Goal: Communication & Community: Answer question/provide support

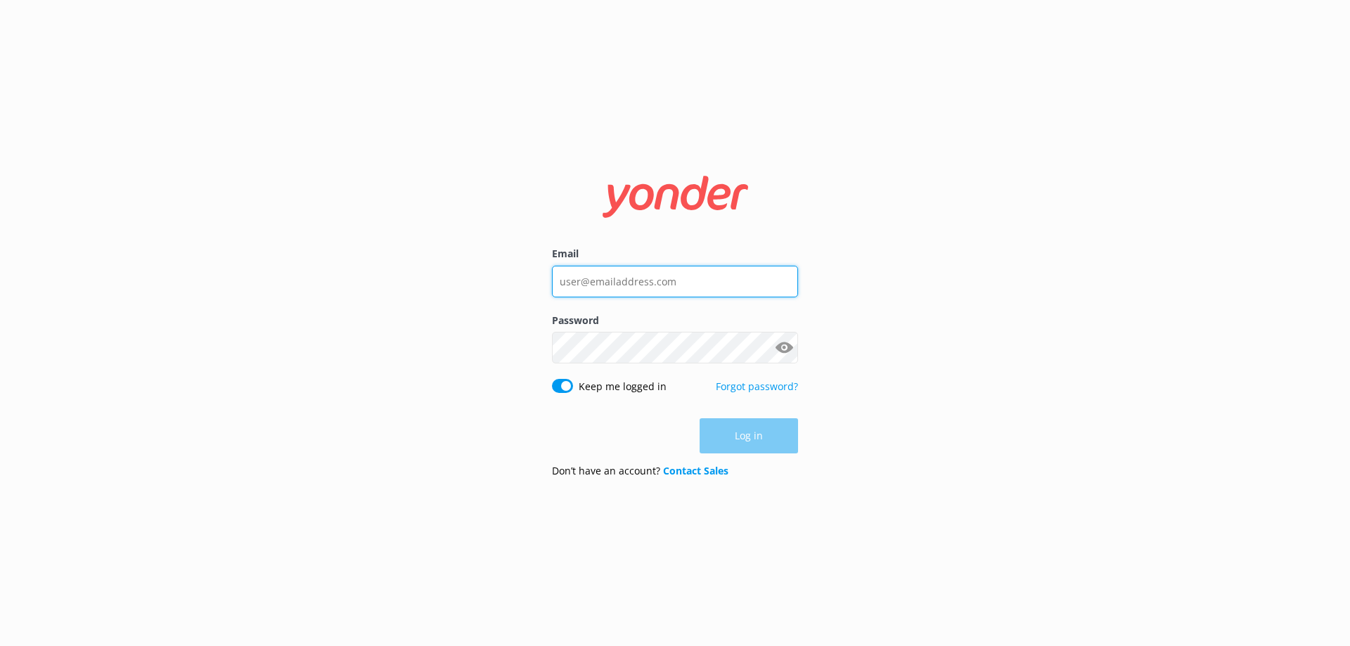
type input "[EMAIL_ADDRESS][DOMAIN_NAME]"
click at [750, 440] on div "Log in" at bounding box center [675, 435] width 246 height 35
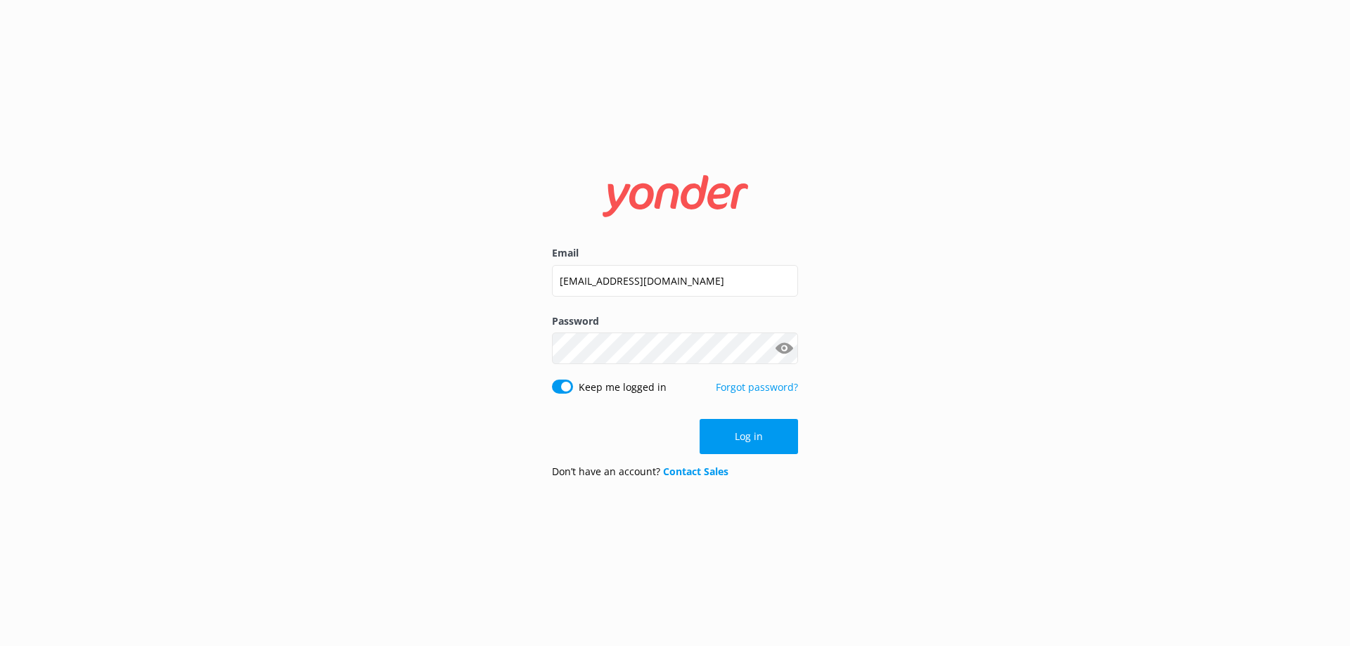
click at [752, 435] on button "Log in" at bounding box center [749, 436] width 98 height 35
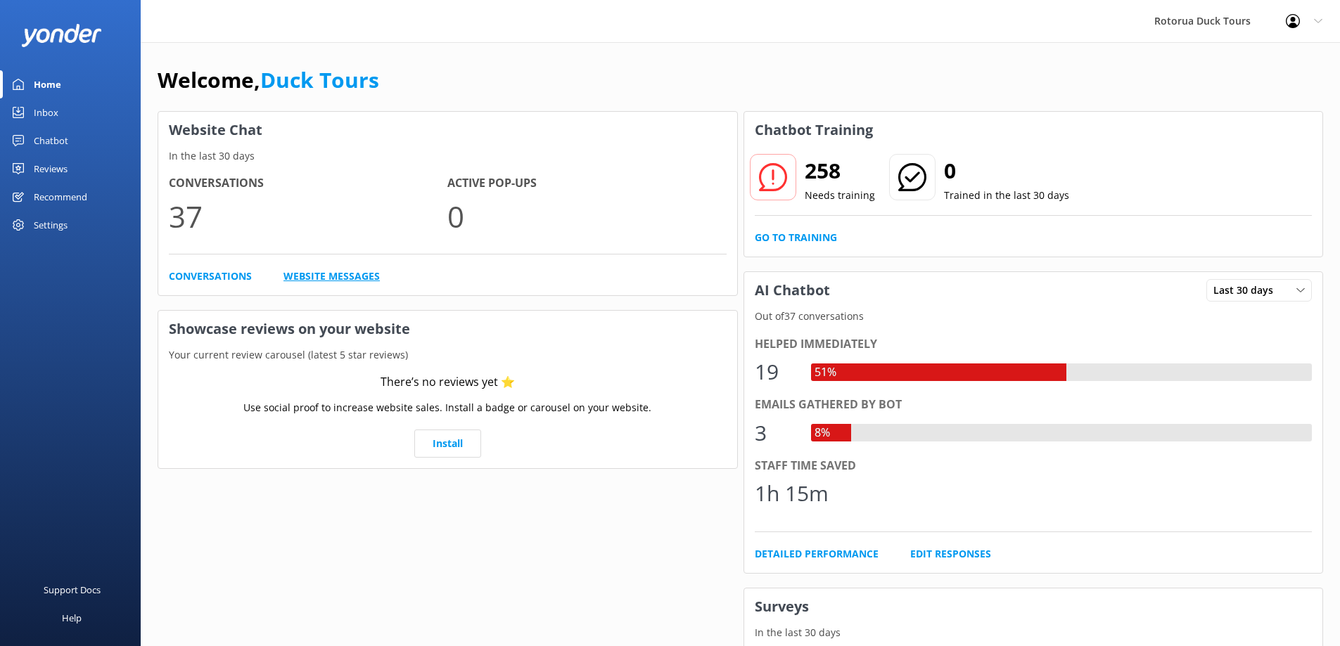
click at [339, 275] on link "Website Messages" at bounding box center [331, 276] width 96 height 15
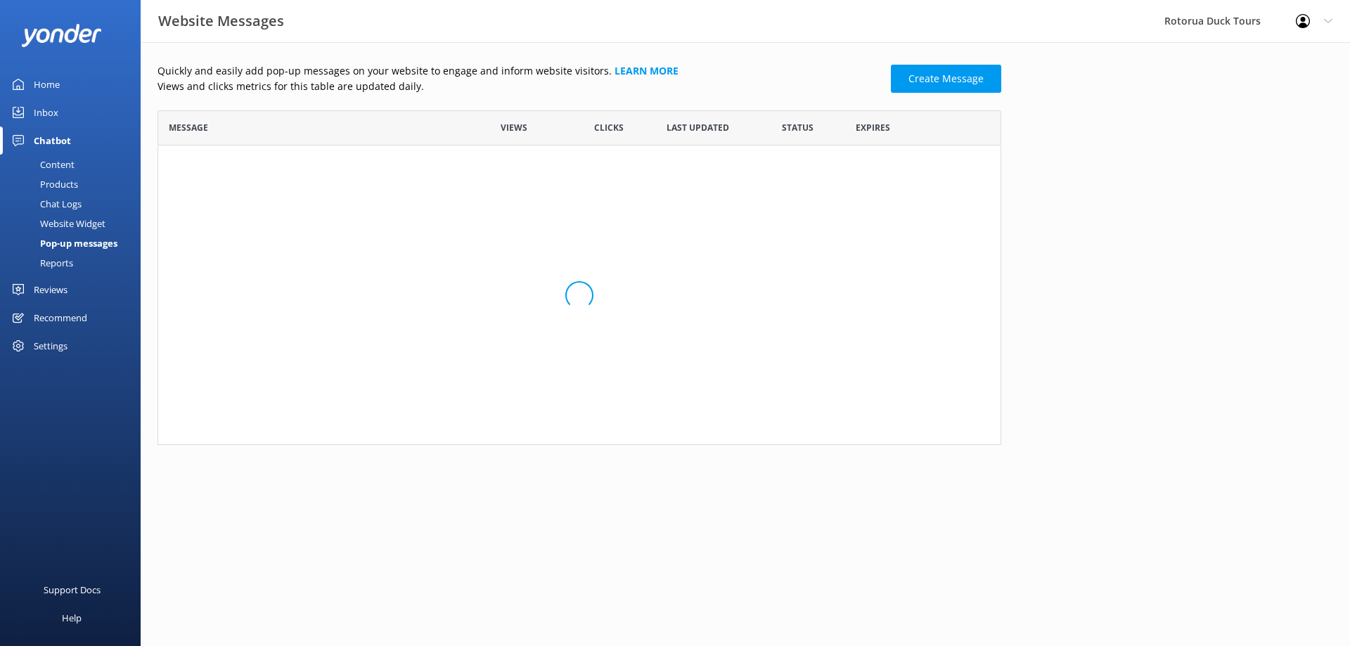
scroll to position [85, 833]
click at [58, 285] on div "Reviews" at bounding box center [51, 290] width 34 height 28
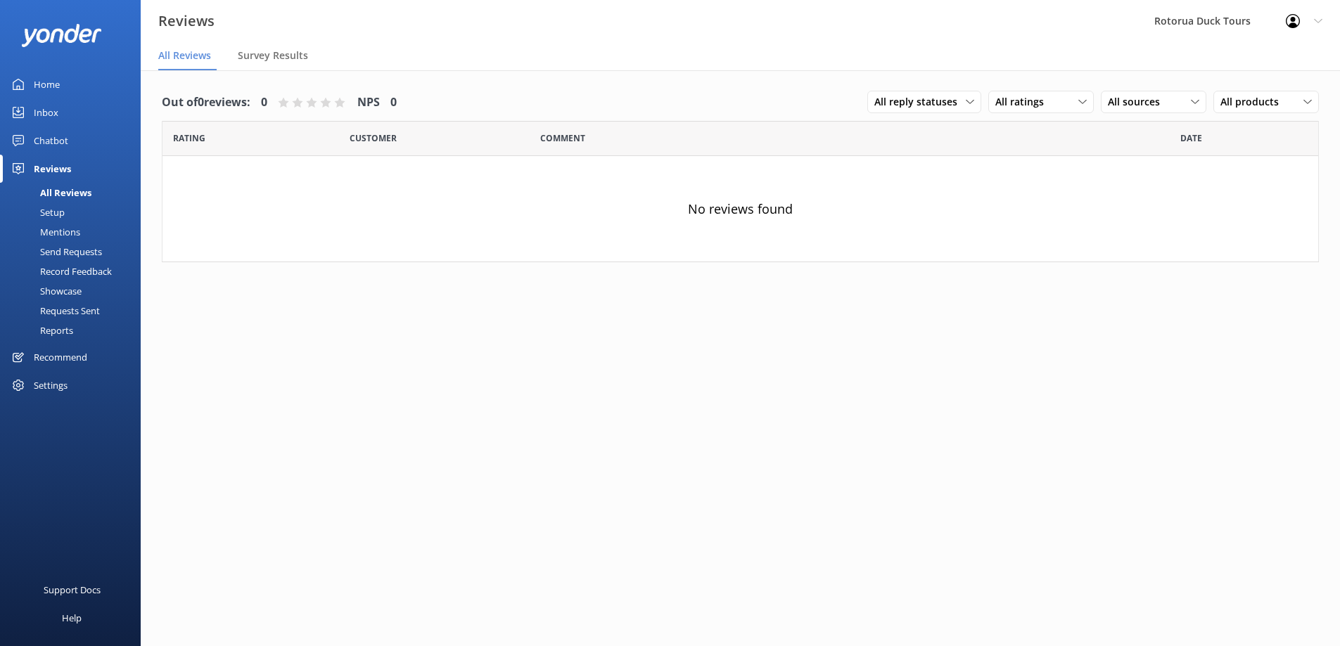
click at [43, 83] on div "Home" at bounding box center [47, 84] width 26 height 28
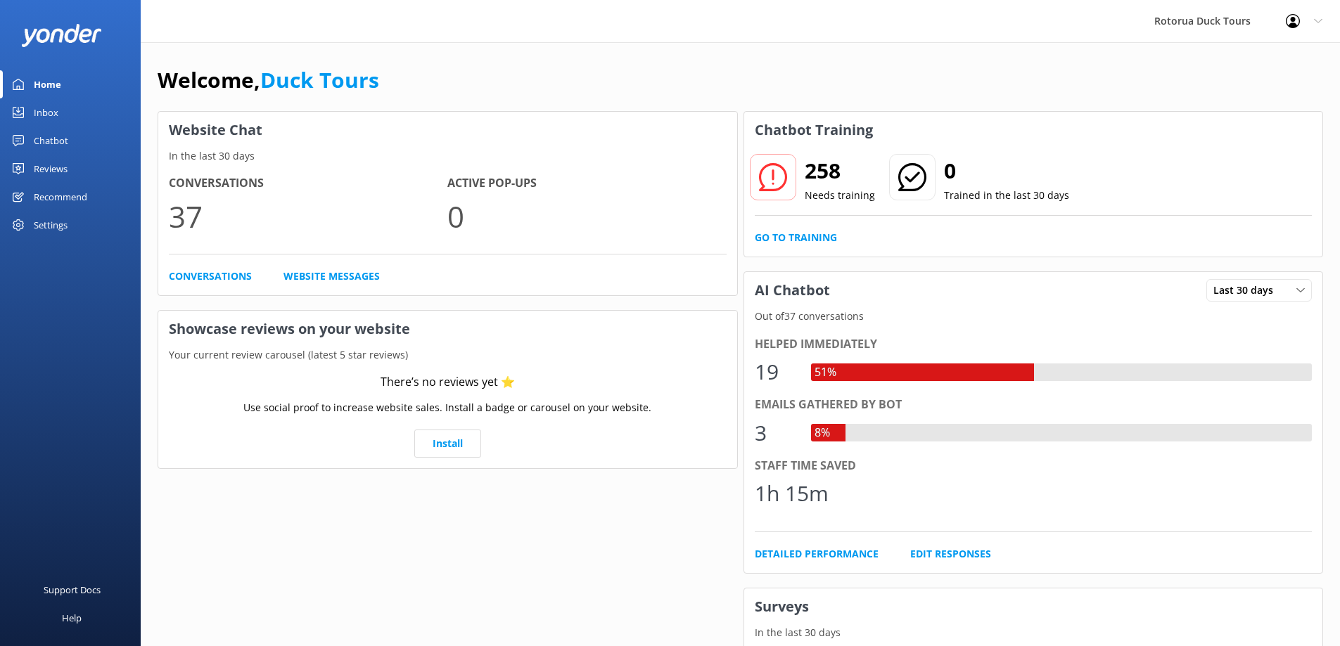
click at [43, 110] on div "Inbox" at bounding box center [46, 112] width 25 height 28
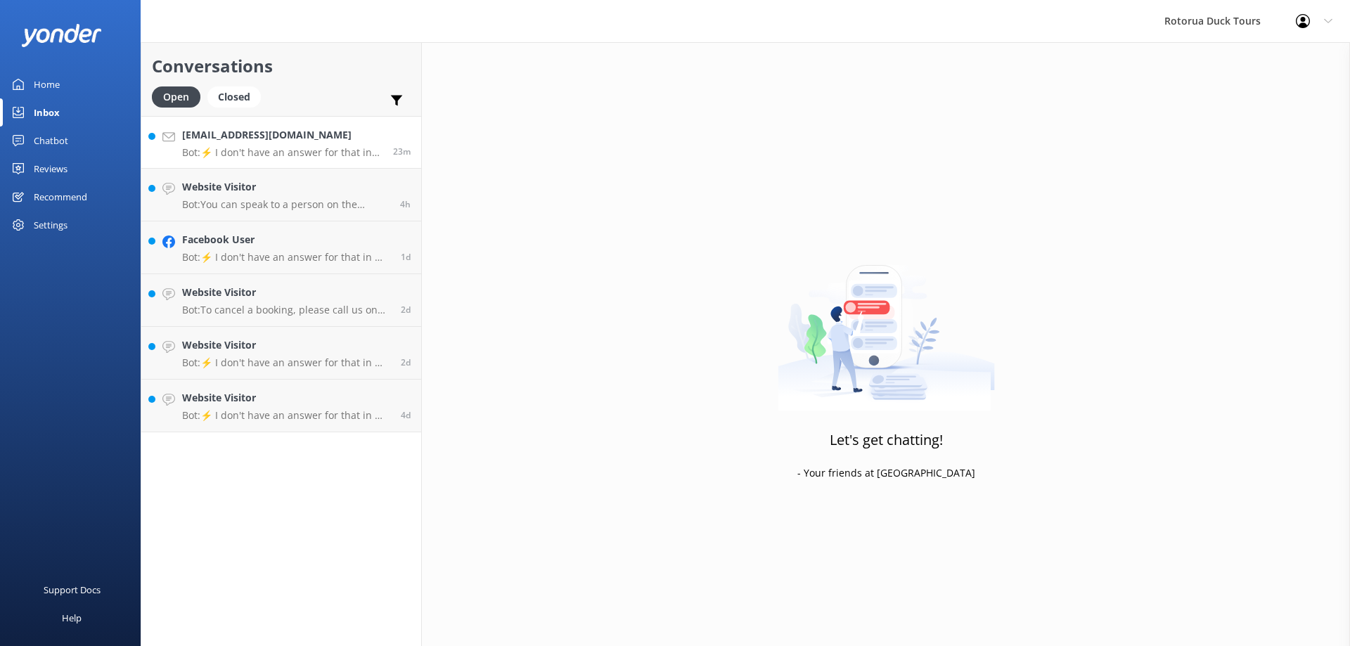
click at [281, 148] on p "Bot: ⚡ I don't have an answer for that in my knowledge base. Please try and rep…" at bounding box center [282, 152] width 200 height 13
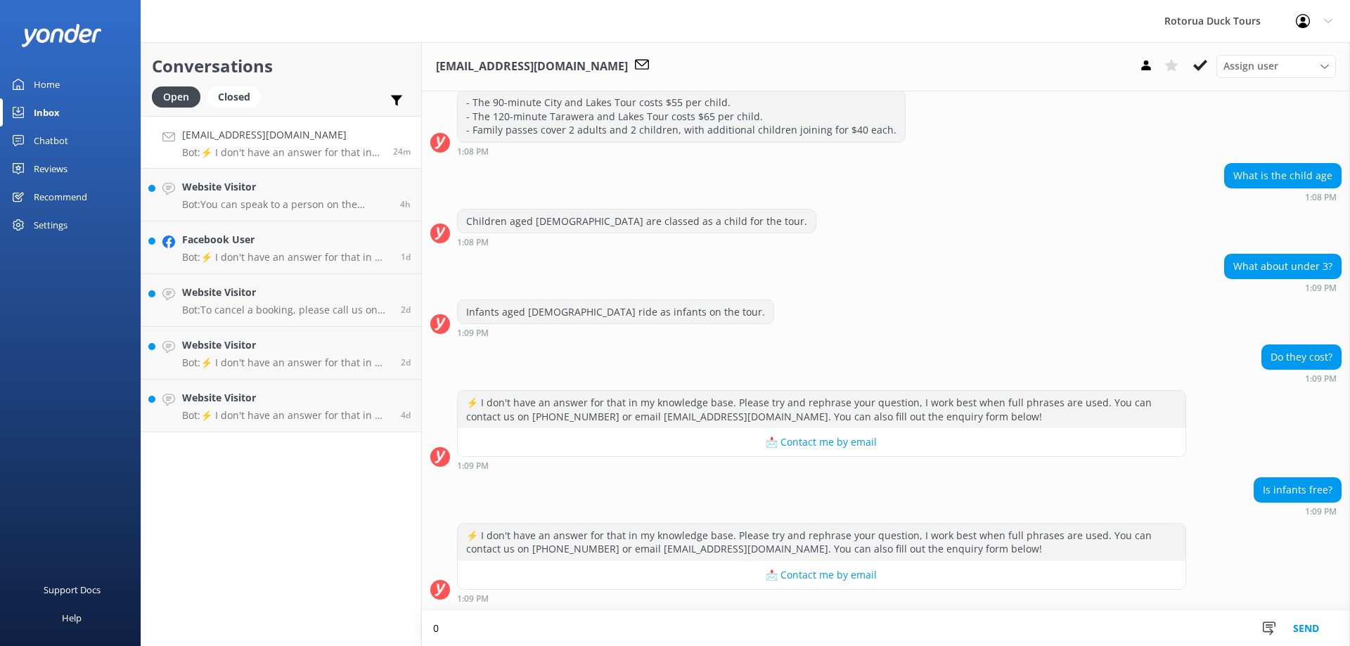
scroll to position [577, 0]
click at [594, 632] on textarea "0-2 years is free but must be includined in your booking" at bounding box center [886, 628] width 928 height 35
click at [591, 629] on textarea "0-2 years is free but must be includined in your booking" at bounding box center [886, 628] width 928 height 35
click at [620, 605] on div "⚡ I don't have an answer for that in my knowledge base. Please try and rephrase…" at bounding box center [886, 566] width 928 height 87
click at [614, 628] on textarea "0-2 years is free but must be includined in your booking" at bounding box center [886, 628] width 928 height 35
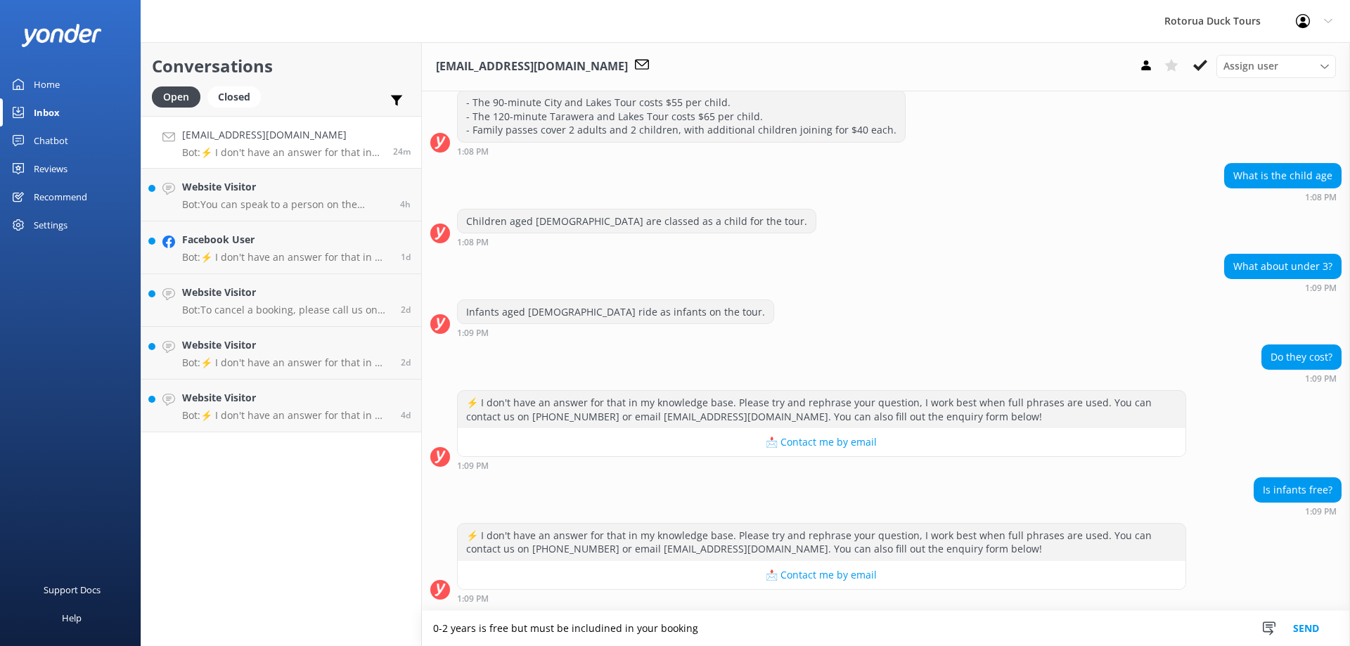
click at [591, 634] on textarea "0-2 years is free but must be includined in your booking" at bounding box center [886, 628] width 928 height 35
click at [576, 636] on textarea "0-2 years is free but must be includined in your booking" at bounding box center [886, 628] width 928 height 35
click at [603, 629] on textarea "0-2 years is free but must be includined in your booking" at bounding box center [886, 628] width 928 height 35
type textarea "0-2 years is free but must be included in your booking"
click at [1317, 629] on button "Send" at bounding box center [1306, 628] width 53 height 35
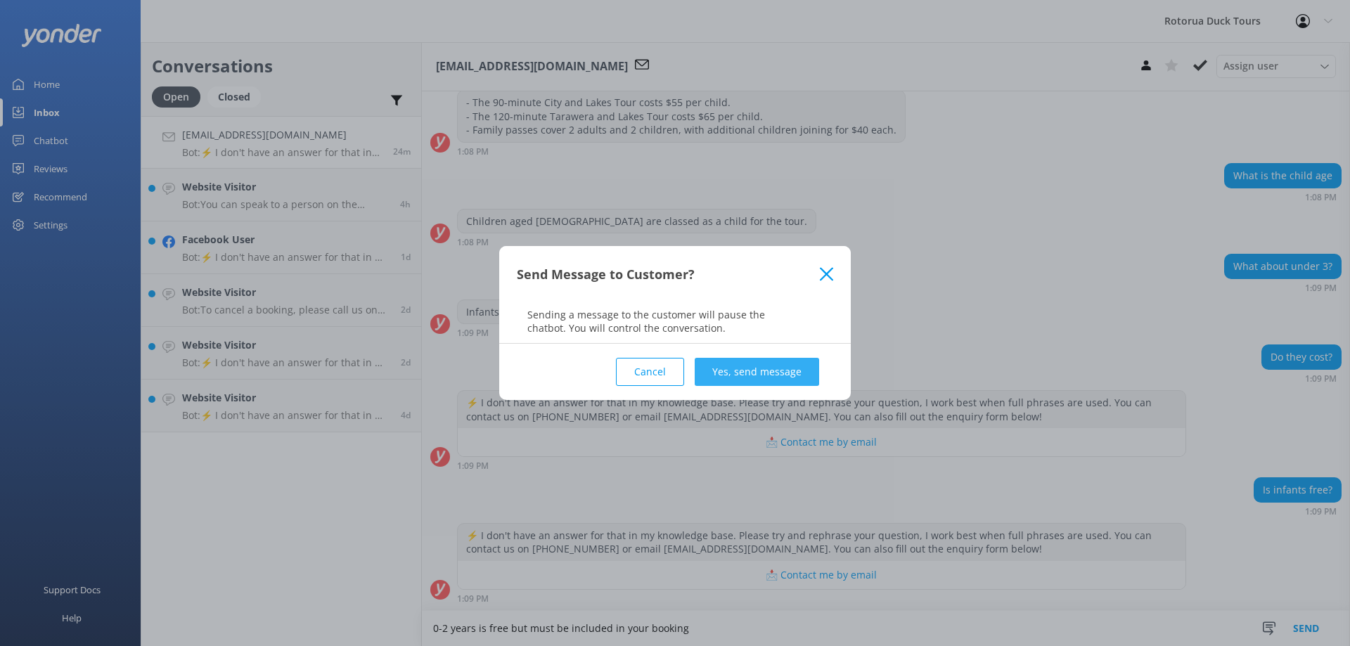
click at [755, 371] on button "Yes, send message" at bounding box center [757, 372] width 124 height 28
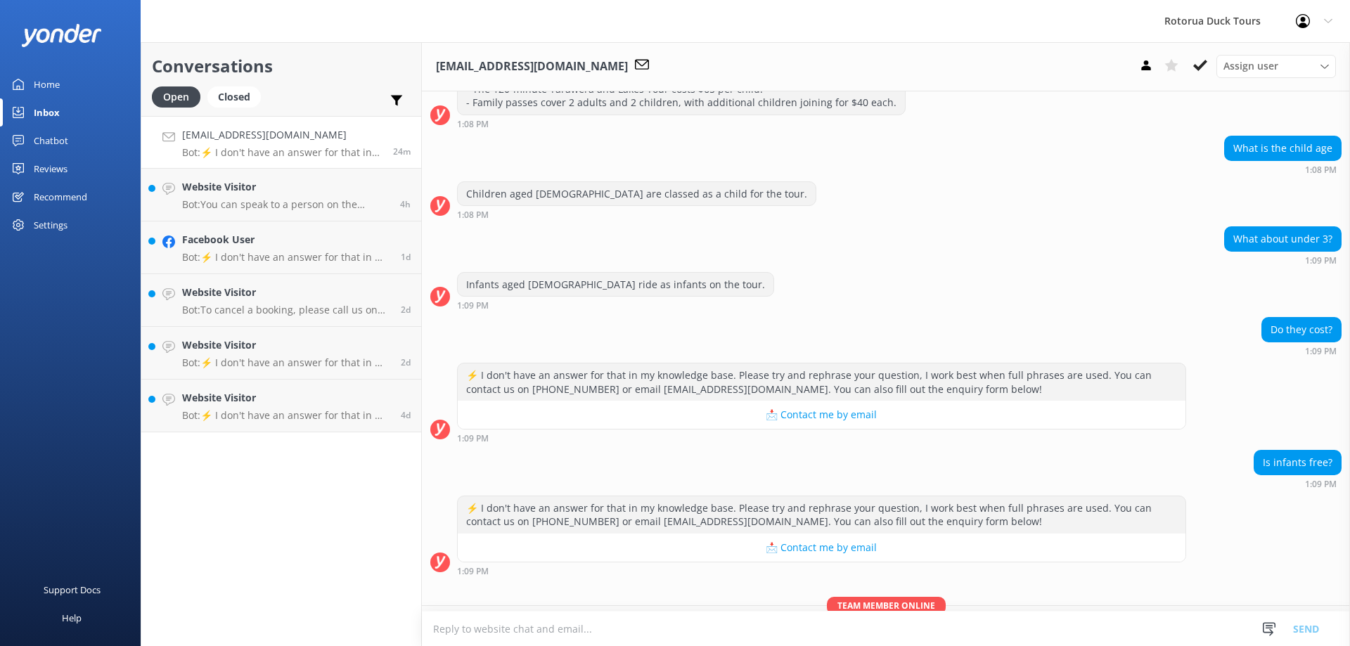
scroll to position [668, 0]
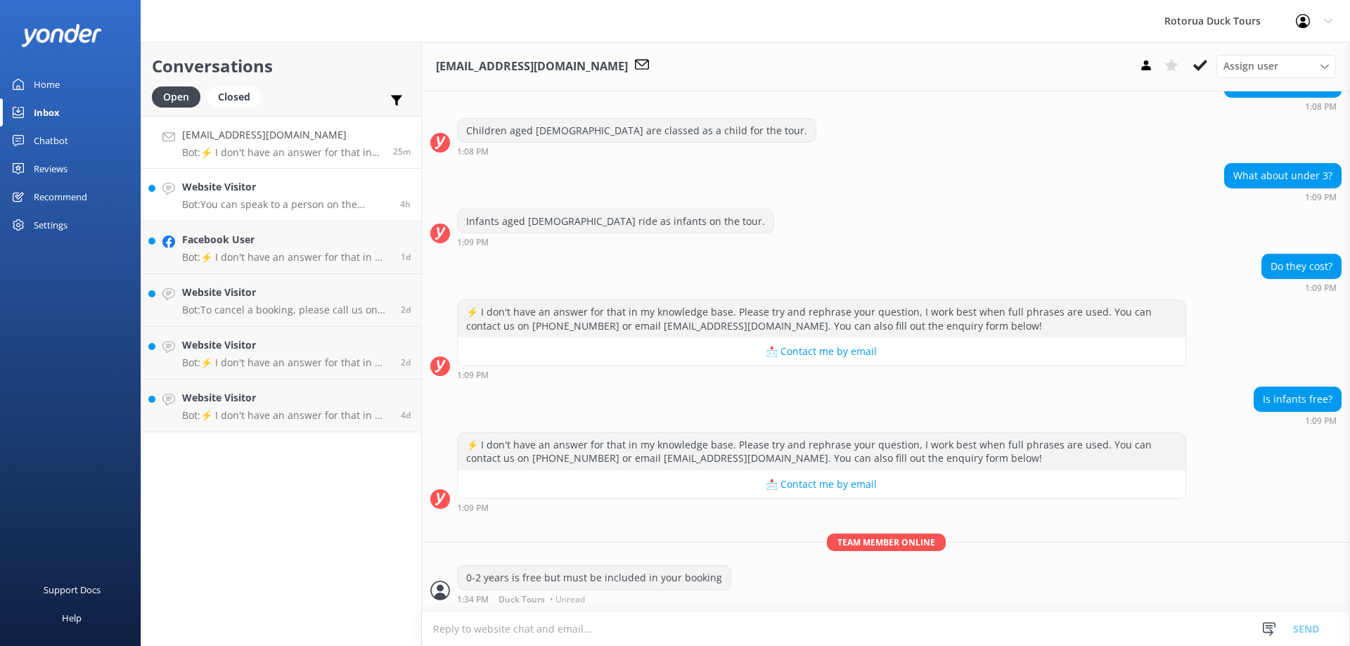
click at [281, 195] on div "Website Visitor Bot: You can speak to a person on the Rotorua Duck Tours team b…" at bounding box center [285, 194] width 207 height 31
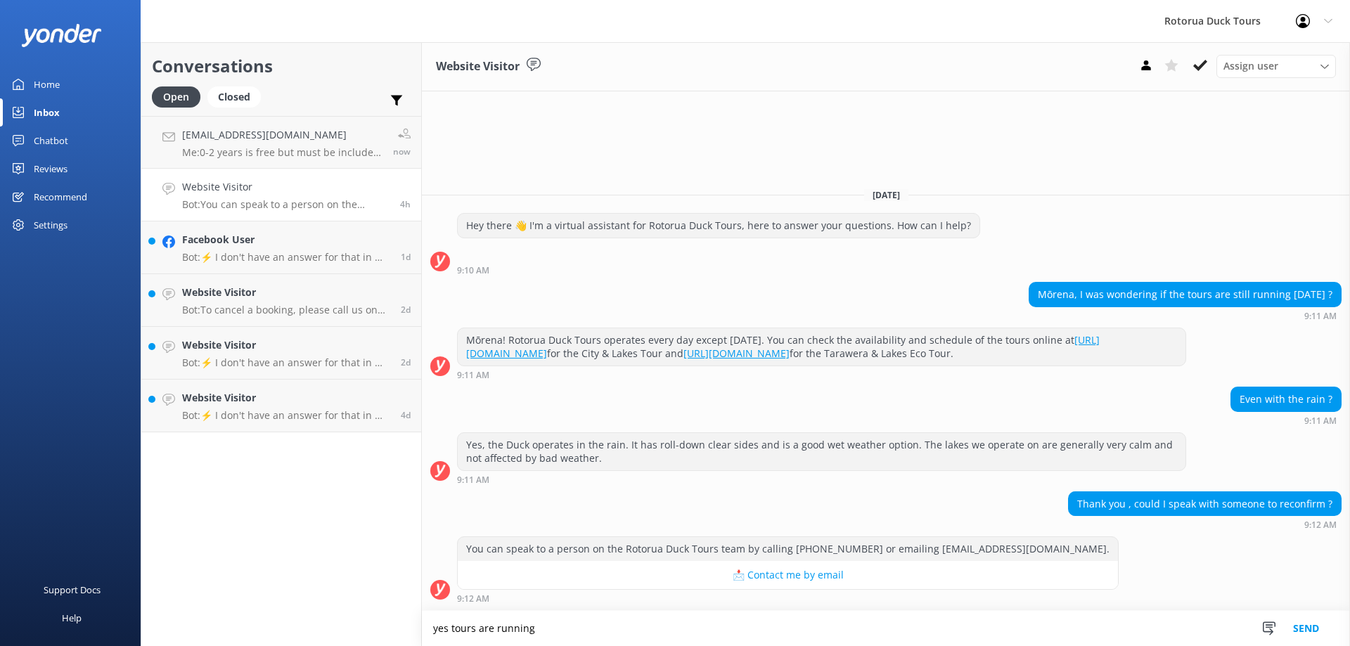
type textarea "yes tours are running"
click at [1304, 627] on button "Send" at bounding box center [1306, 628] width 53 height 35
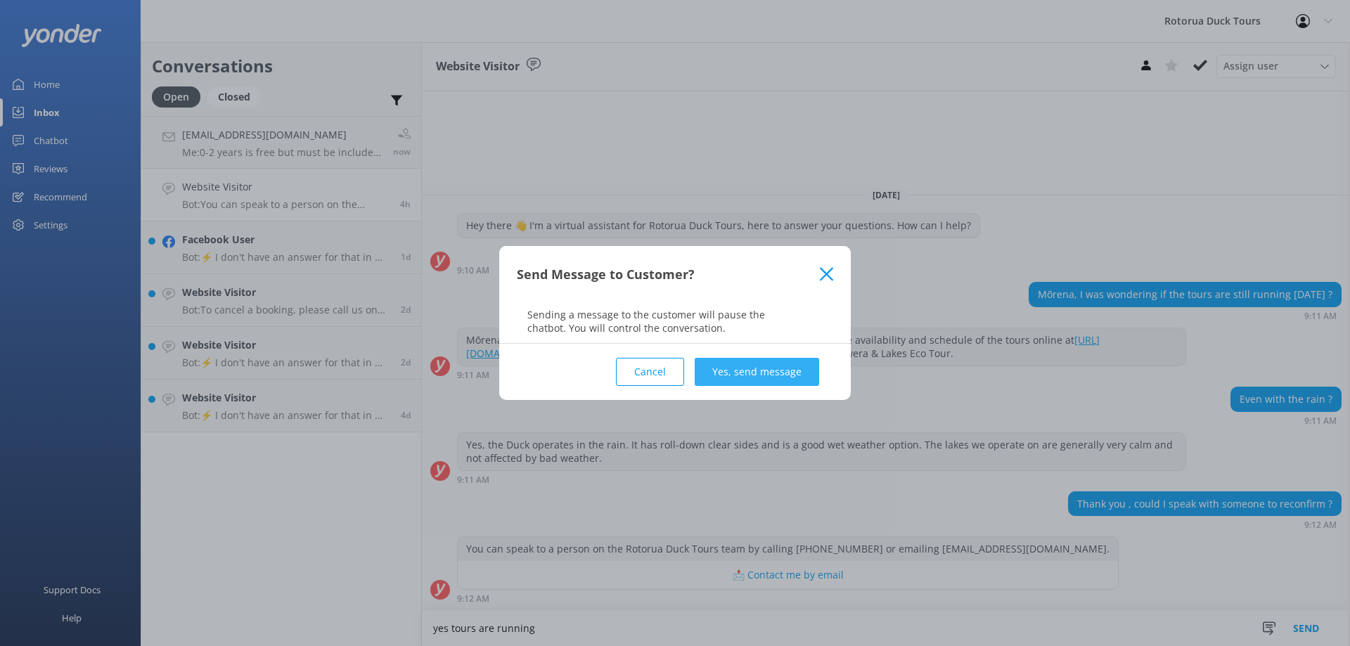
click at [757, 371] on button "Yes, send message" at bounding box center [757, 372] width 124 height 28
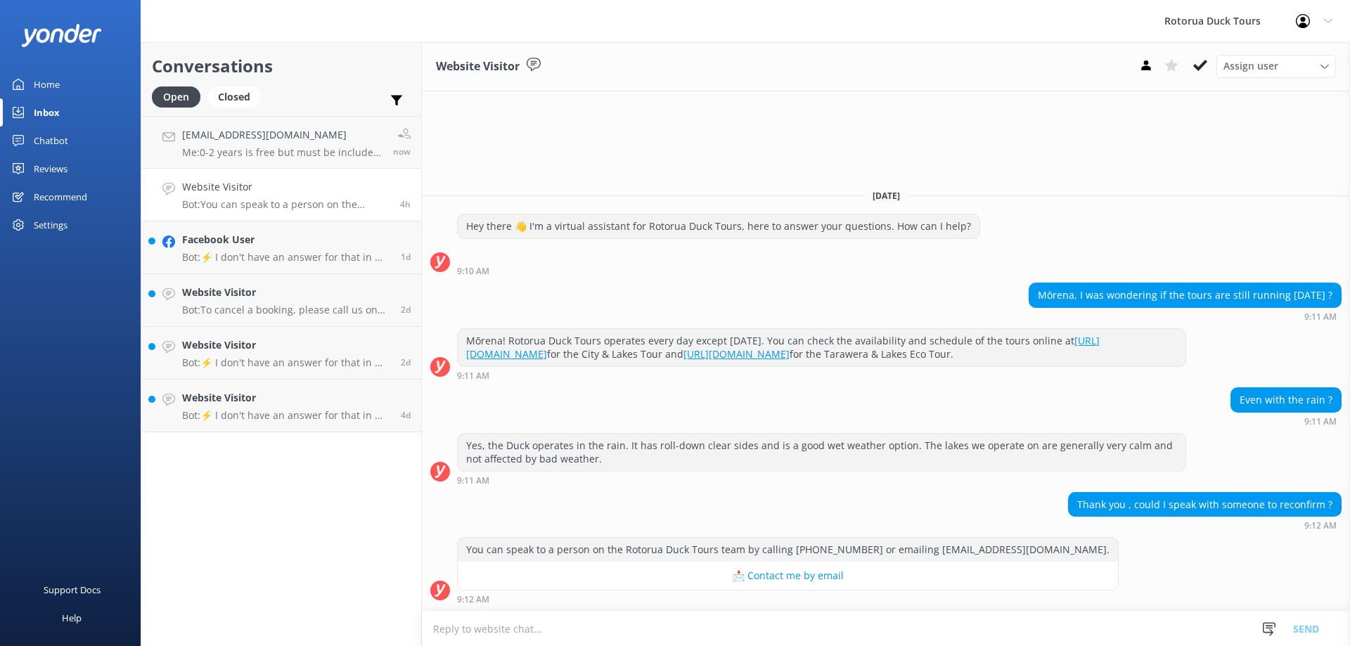
scroll to position [19, 0]
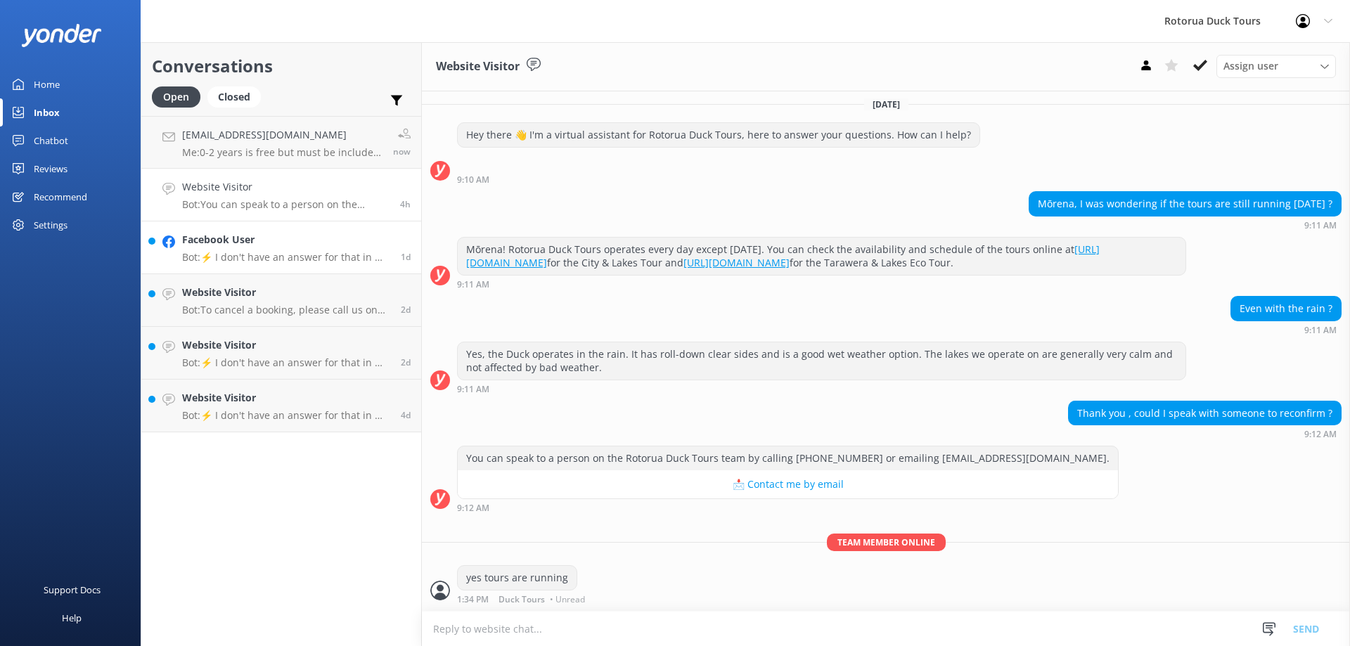
click at [279, 251] on p "Bot: ⚡ I don't have an answer for that in my knowledge base. Please try and rep…" at bounding box center [286, 257] width 208 height 13
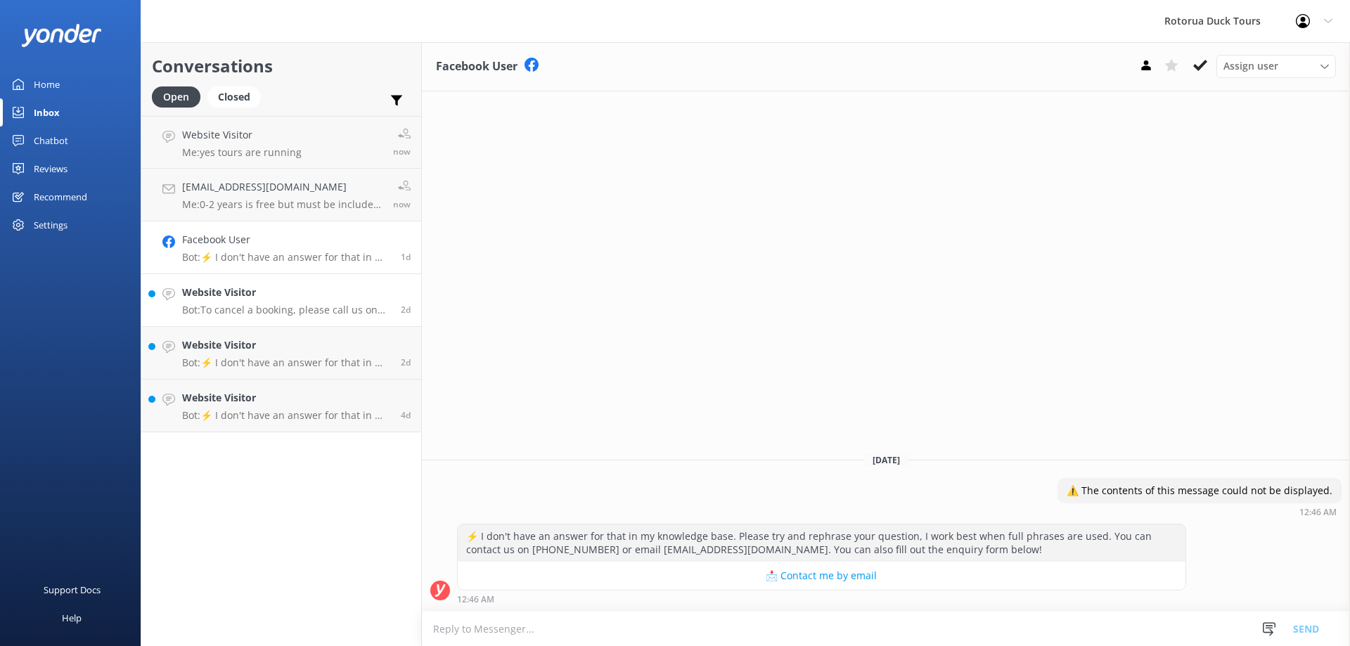
click at [271, 307] on p "Bot: To cancel a booking, please call us on [PHONE_NUMBER] or email [EMAIL_ADDR…" at bounding box center [286, 310] width 208 height 13
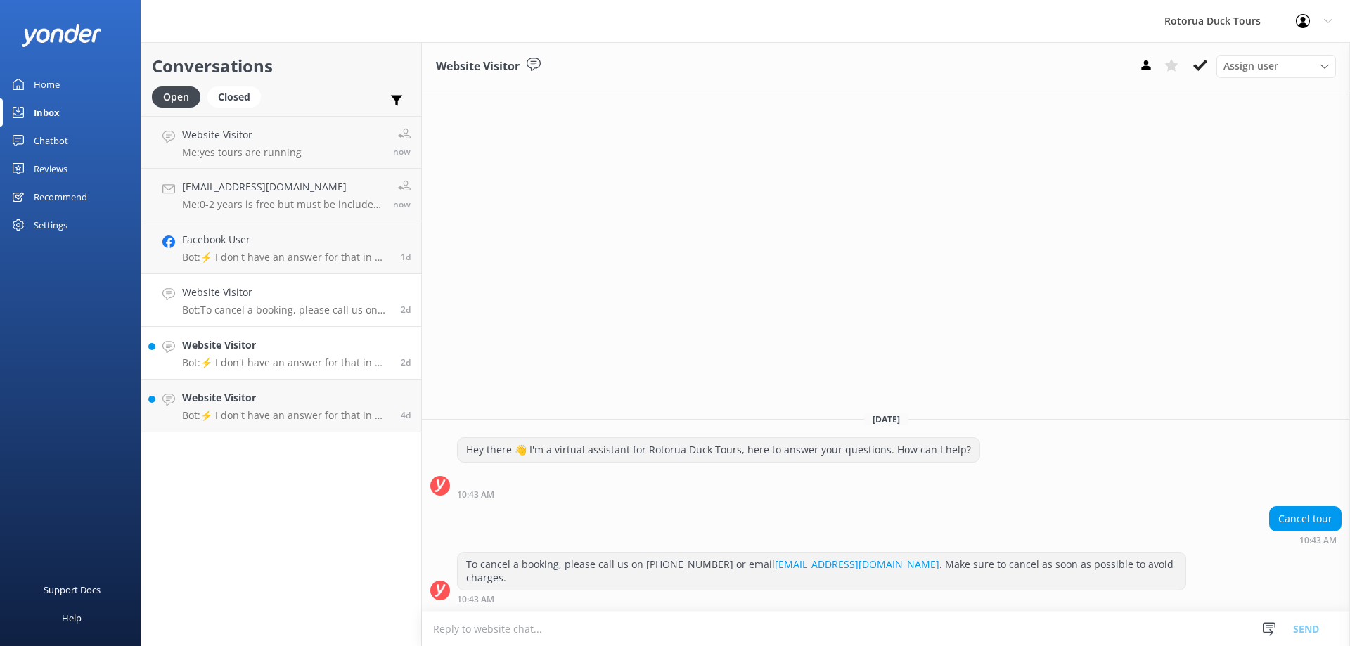
click at [303, 357] on p "Bot: ⚡ I don't have an answer for that in my knowledge base. Please try and rep…" at bounding box center [286, 363] width 208 height 13
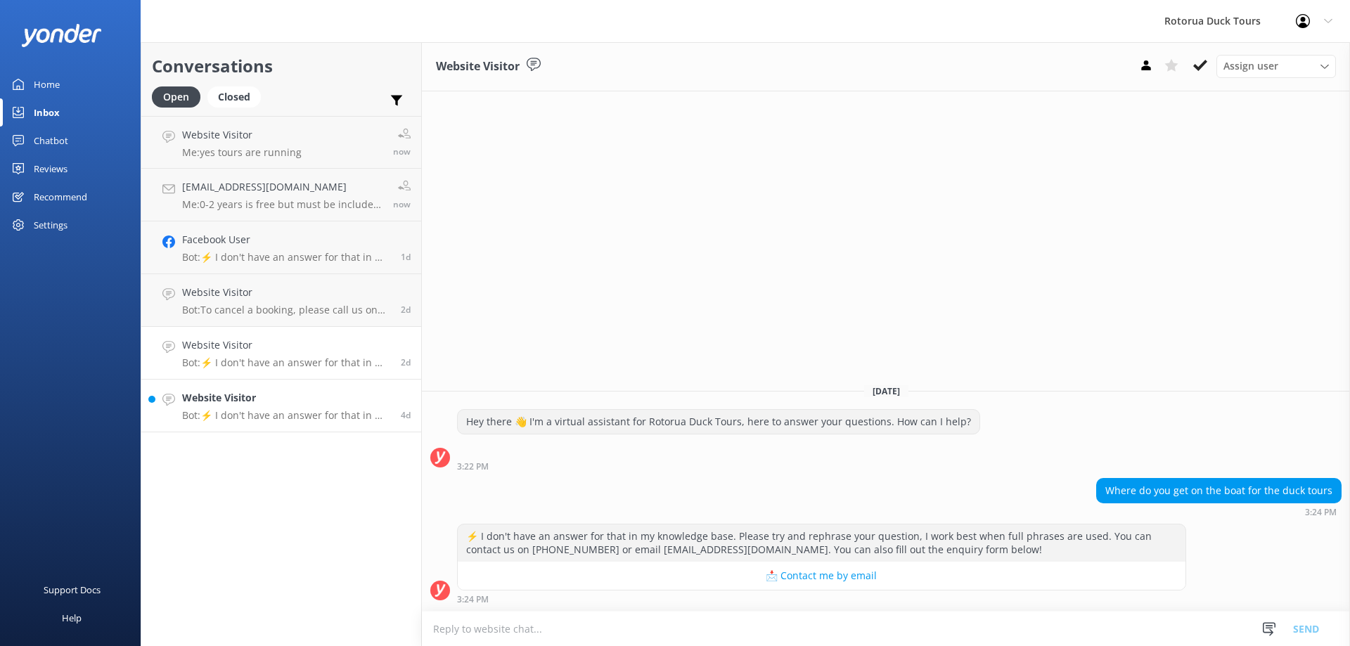
click at [296, 429] on link "Website Visitor Bot: ⚡ I don't have an answer for that in my knowledge base. Pl…" at bounding box center [281, 406] width 280 height 53
click at [498, 639] on textarea at bounding box center [886, 629] width 928 height 34
type textarea "yes"
click at [1309, 632] on button "Send" at bounding box center [1306, 628] width 53 height 35
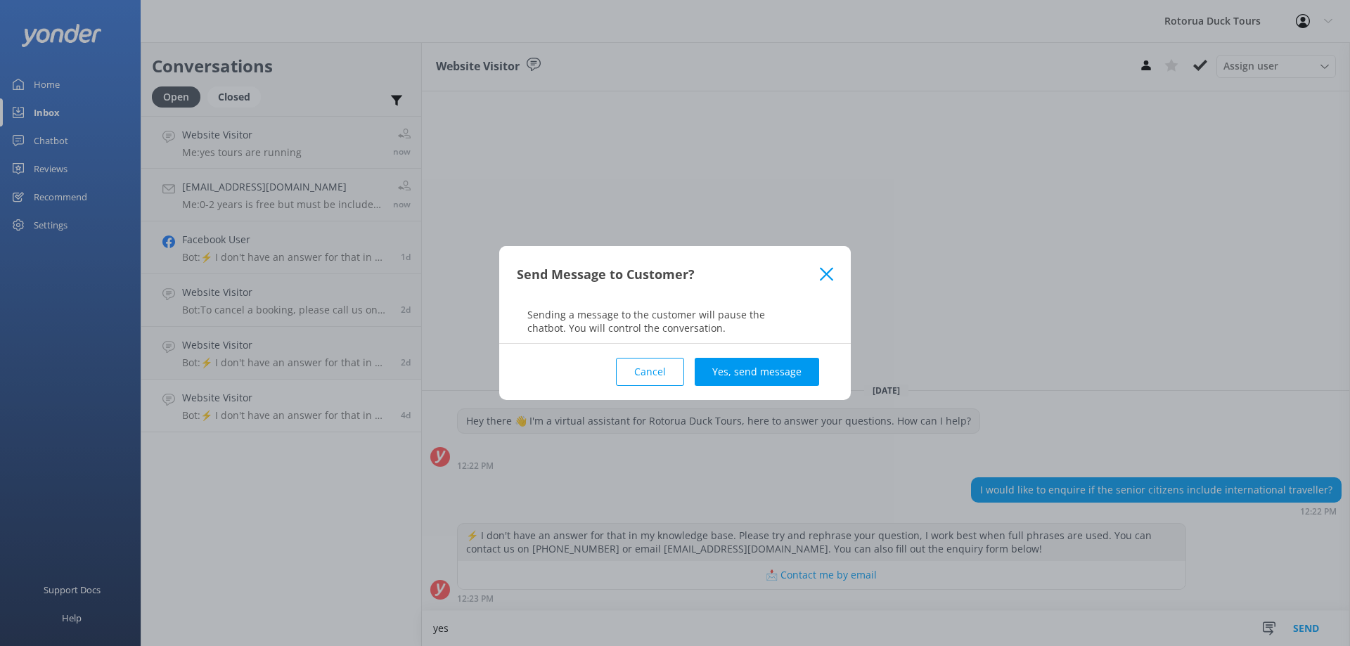
click at [769, 373] on button "Yes, send message" at bounding box center [757, 372] width 124 height 28
